Goal: Transaction & Acquisition: Purchase product/service

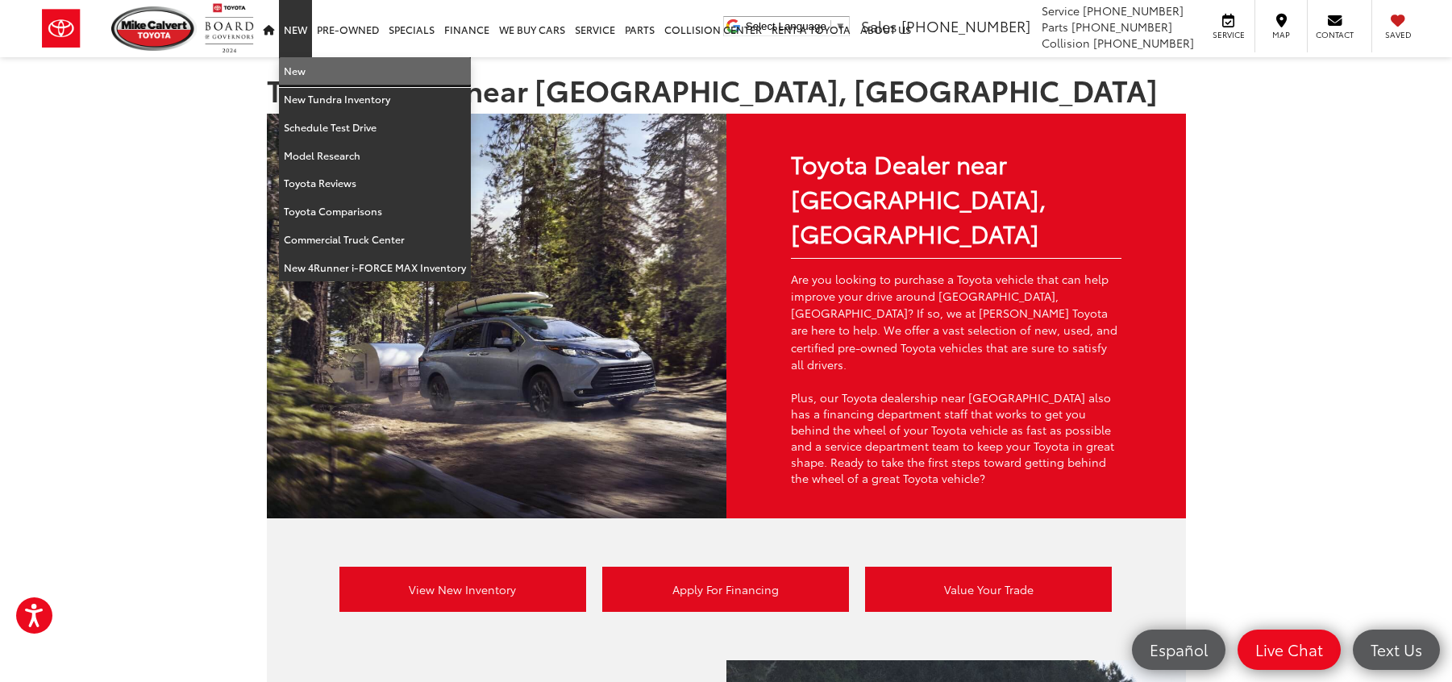
click at [310, 72] on link "New" at bounding box center [375, 71] width 192 height 28
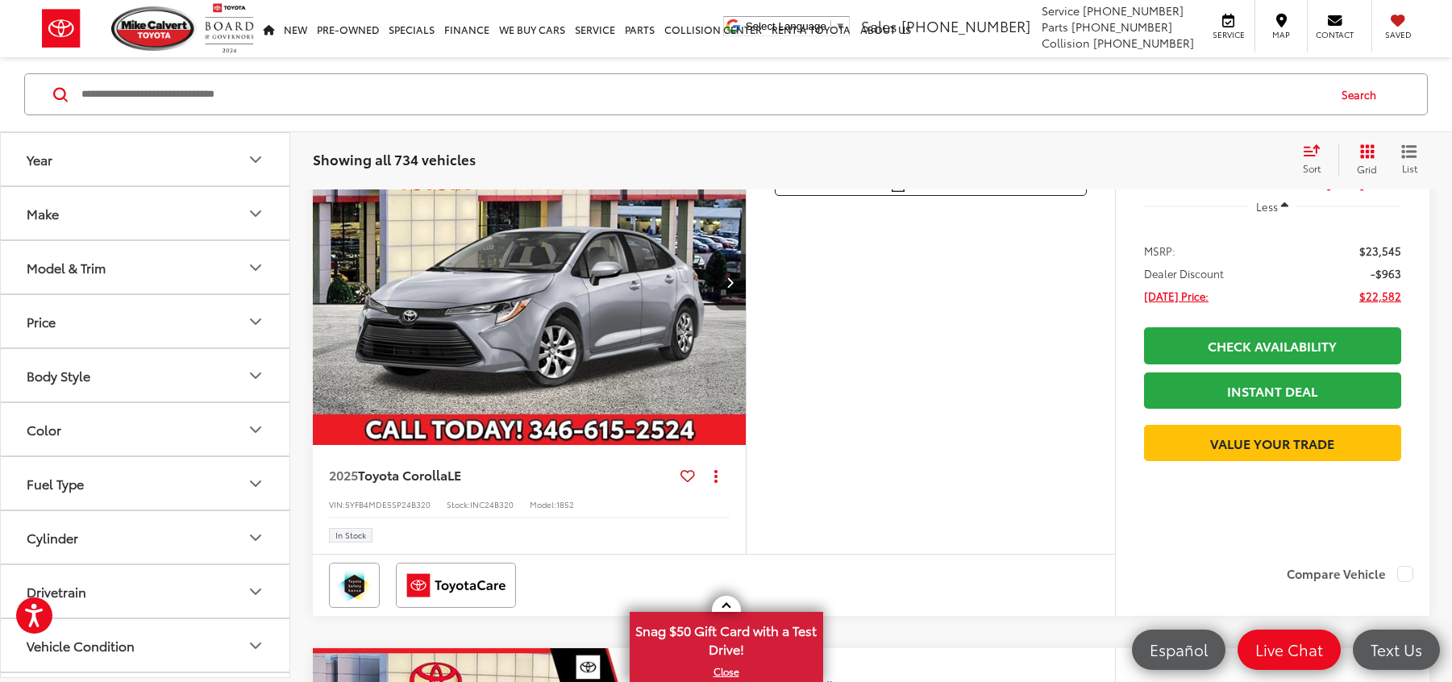
click at [247, 217] on icon "Make" at bounding box center [255, 213] width 19 height 19
click at [231, 287] on button "Model & Trim" at bounding box center [146, 267] width 290 height 52
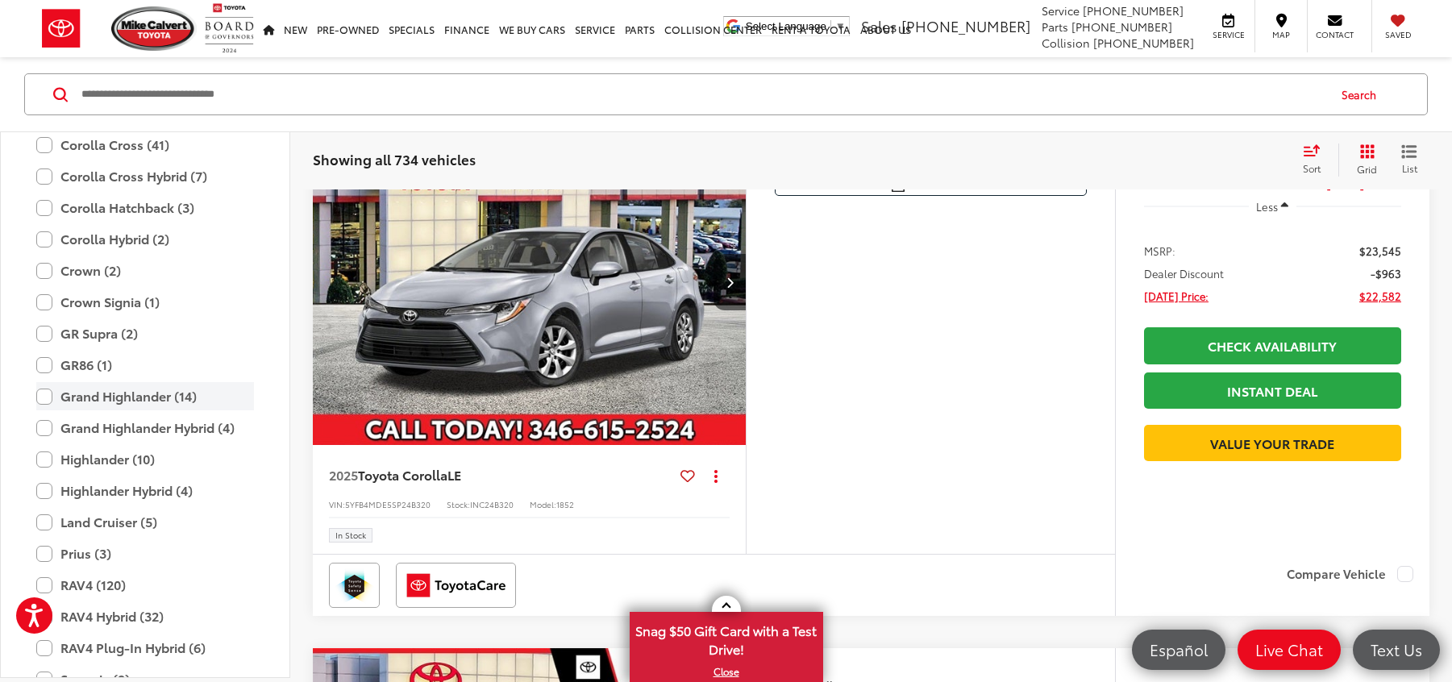
scroll to position [393, 0]
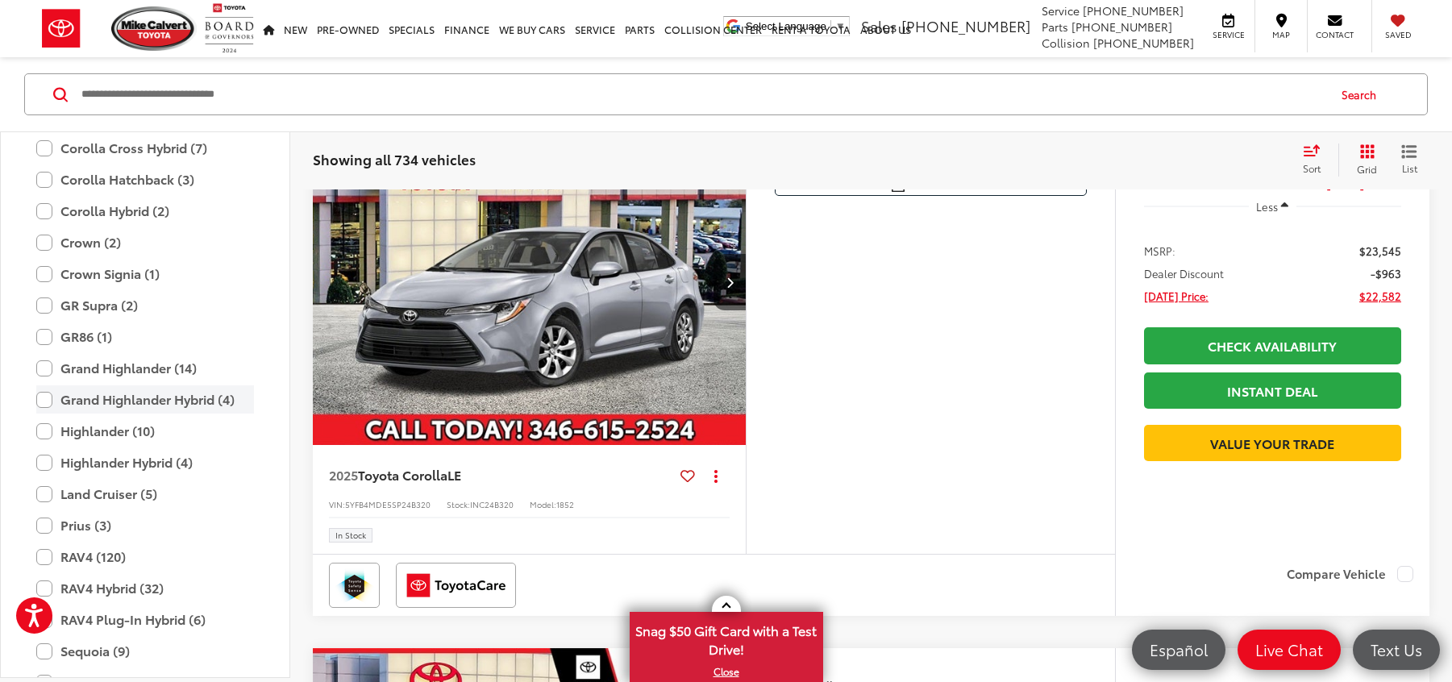
click at [45, 397] on label "Grand Highlander Hybrid (4)" at bounding box center [145, 399] width 218 height 28
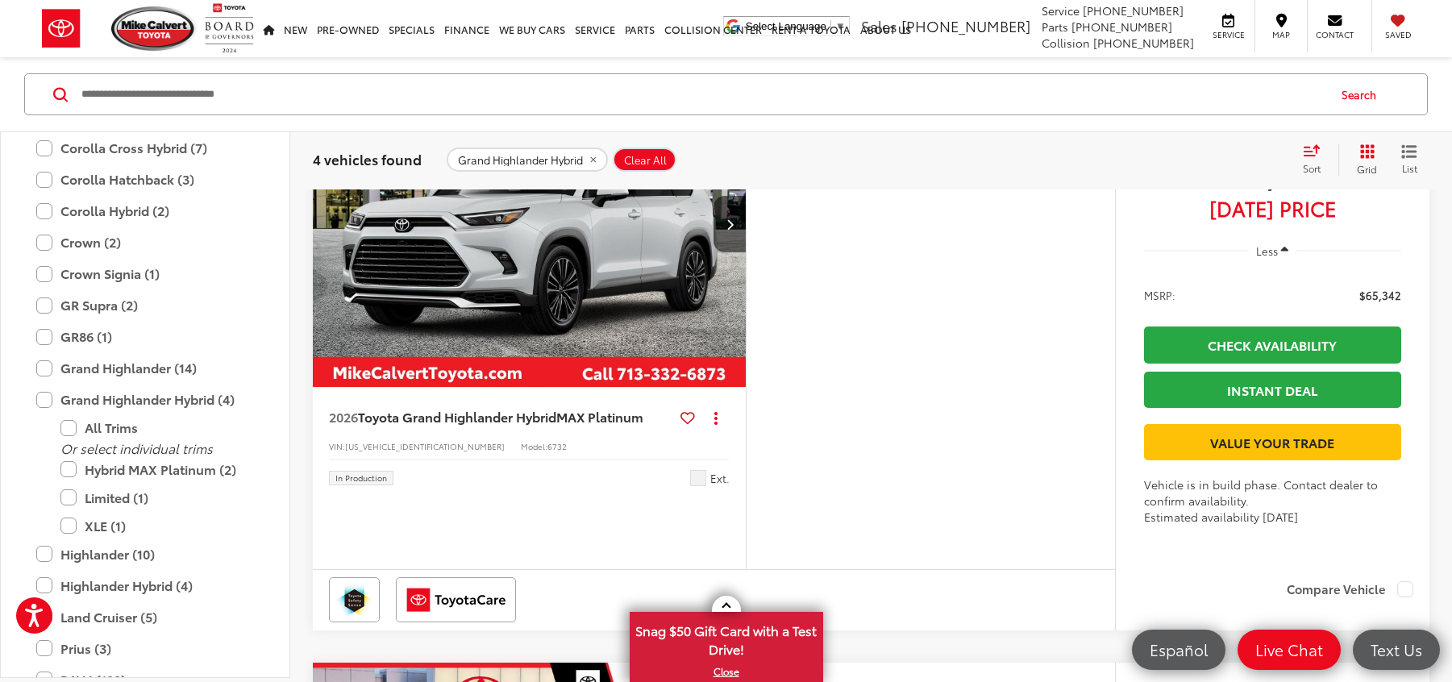
scroll to position [1458, 0]
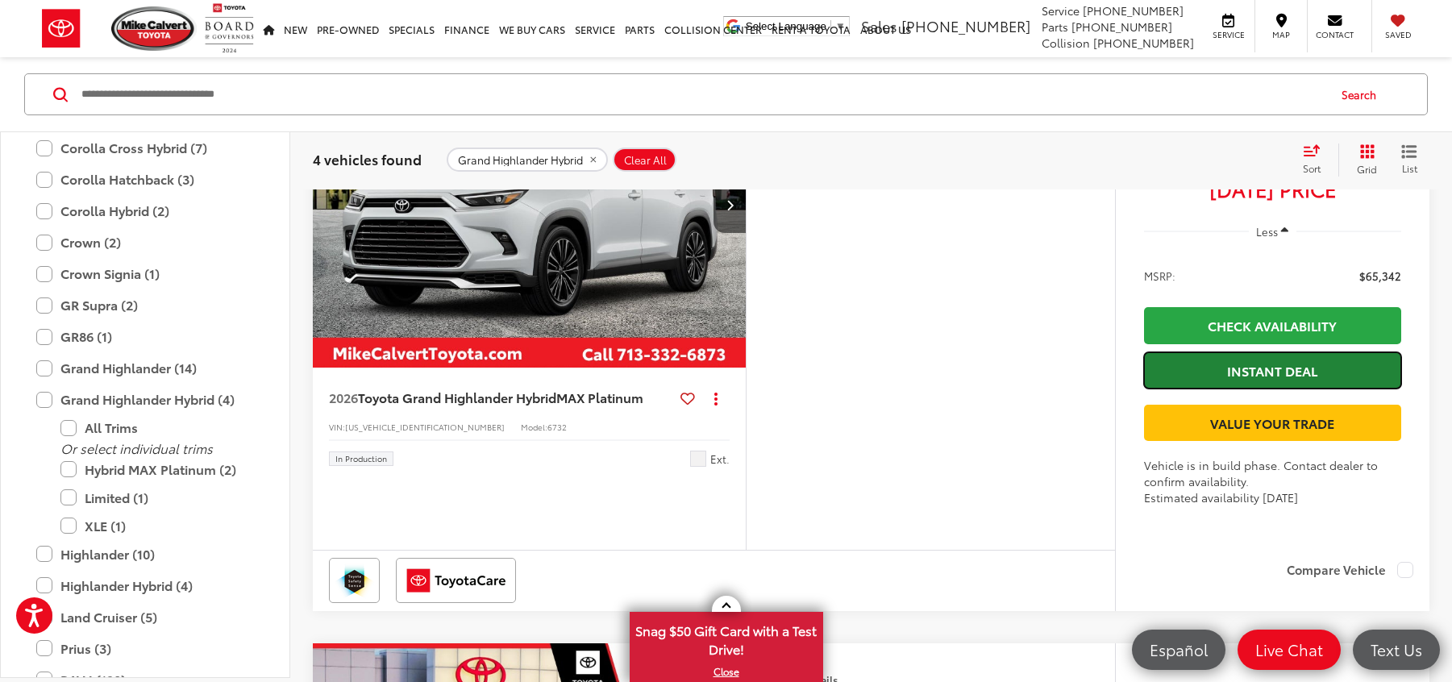
click at [1286, 389] on link "Instant Deal" at bounding box center [1272, 370] width 257 height 36
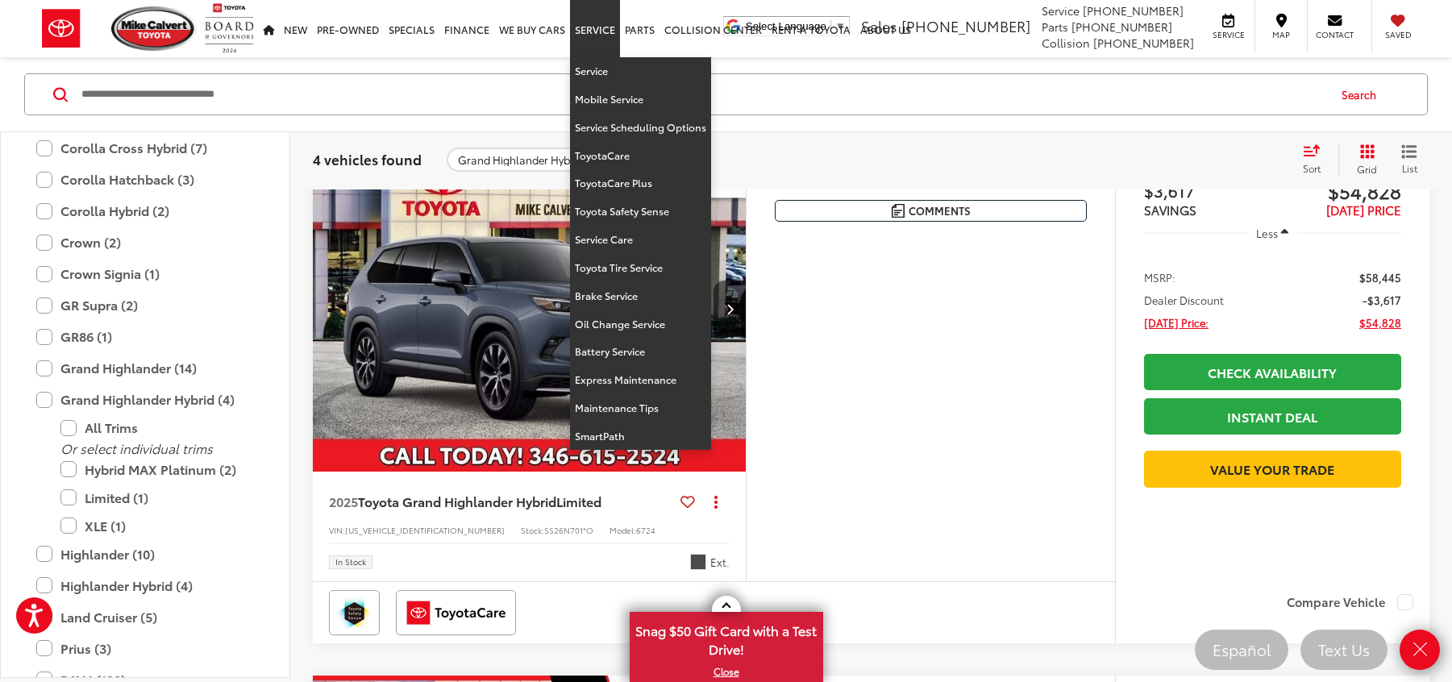
scroll to position [733, 0]
